Goal: Navigation & Orientation: Find specific page/section

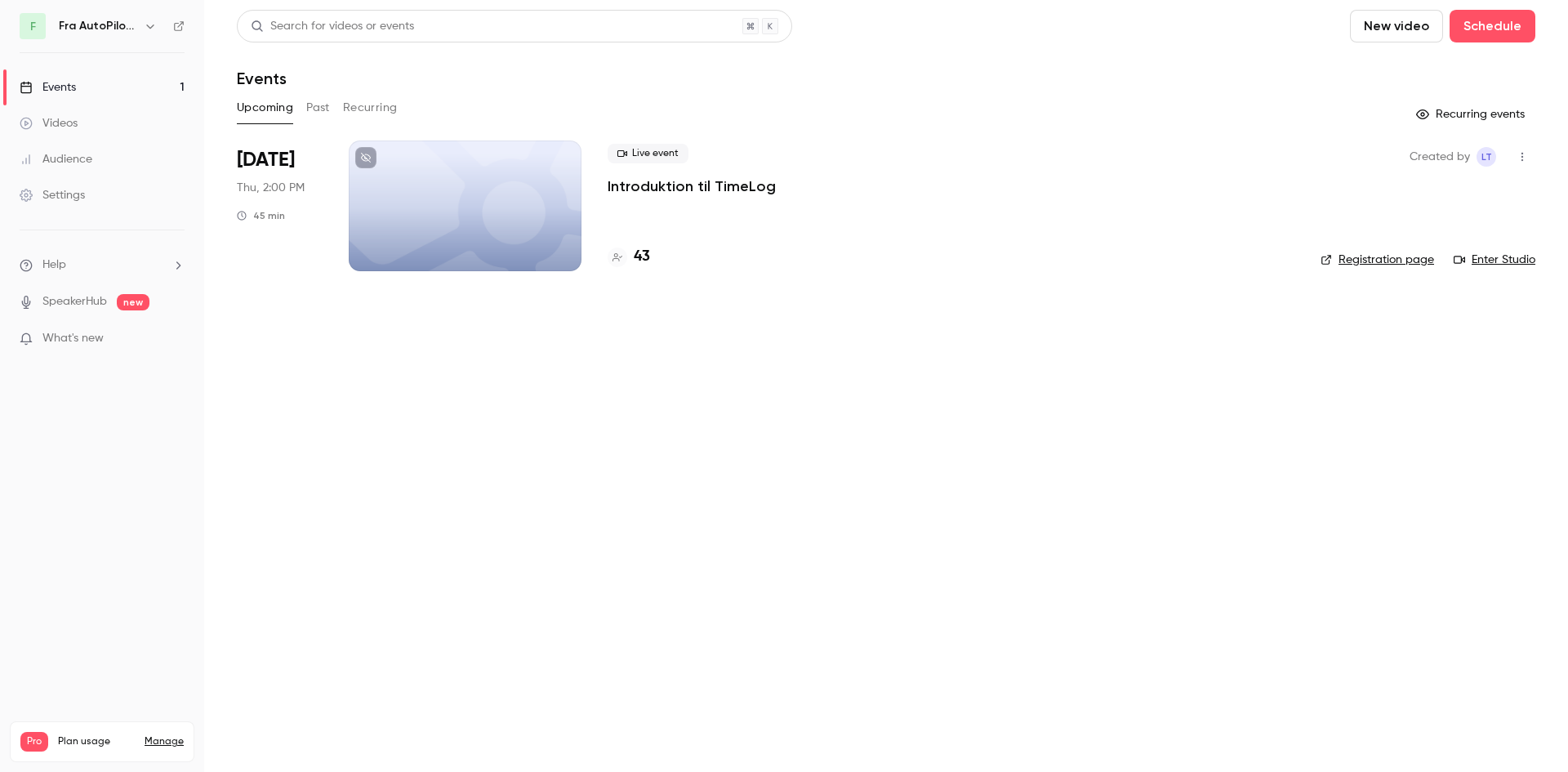
click at [492, 148] on div at bounding box center [465, 206] width 233 height 130
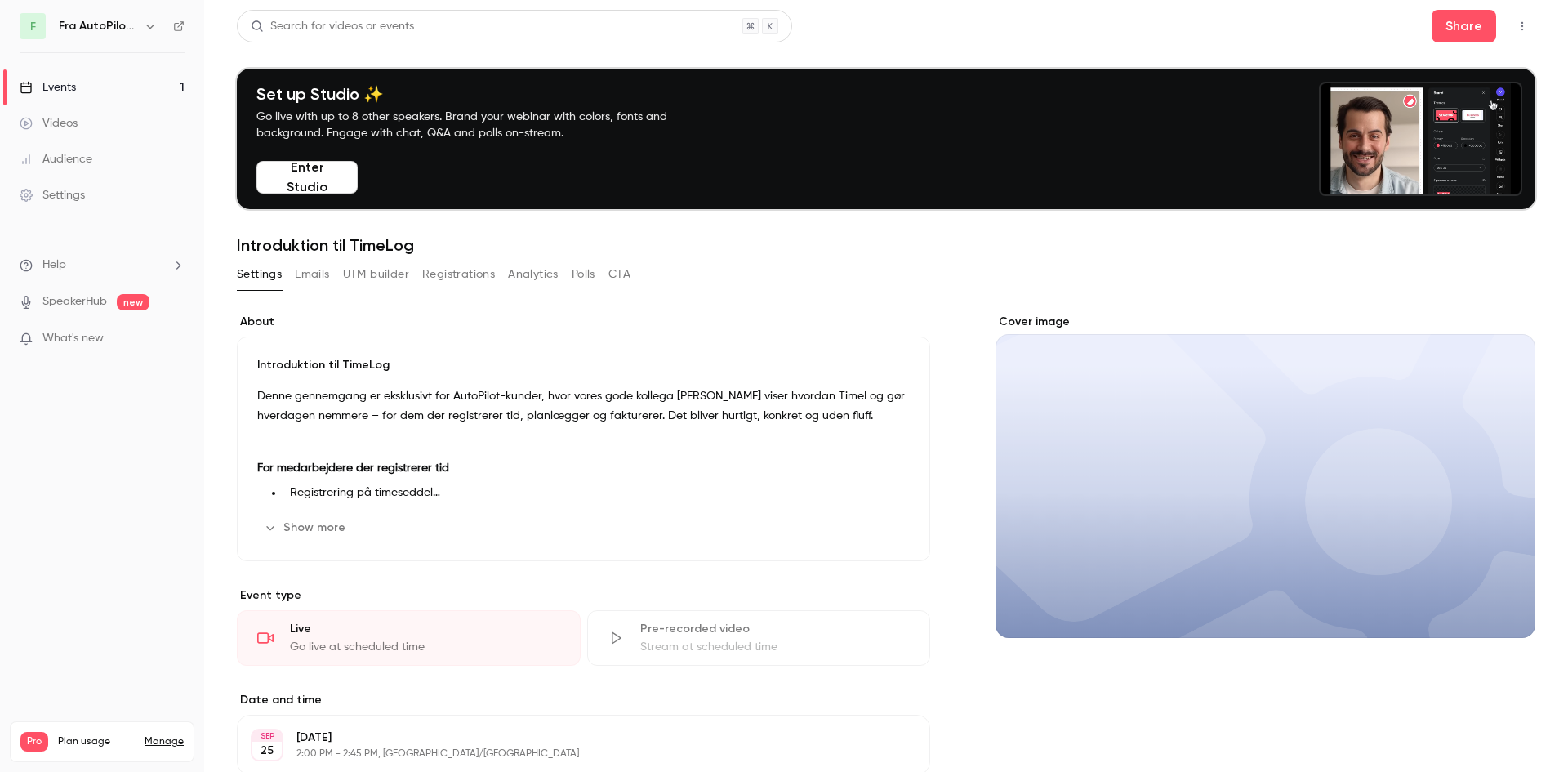
click at [70, 81] on div "Events" at bounding box center [48, 87] width 56 height 16
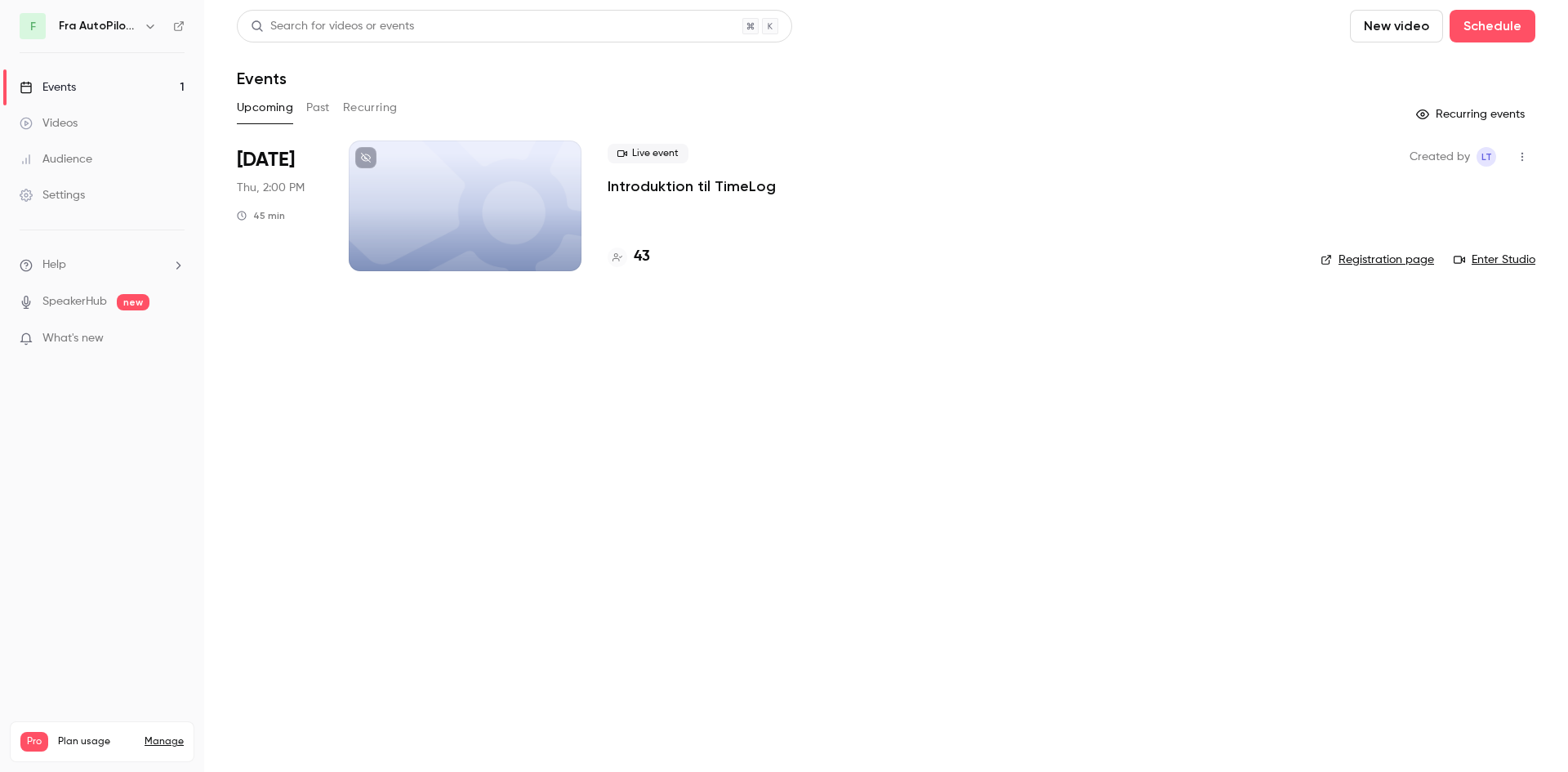
drag, startPoint x: 754, startPoint y: 510, endPoint x: 741, endPoint y: 482, distance: 30.9
click at [748, 502] on main "Search for videos or events New video Schedule Events Upcoming Past Recurring R…" at bounding box center [886, 386] width 1364 height 772
click at [629, 555] on main "Search for videos or events New video Schedule Events Upcoming Past Recurring R…" at bounding box center [886, 386] width 1364 height 772
